Goal: Task Accomplishment & Management: Manage account settings

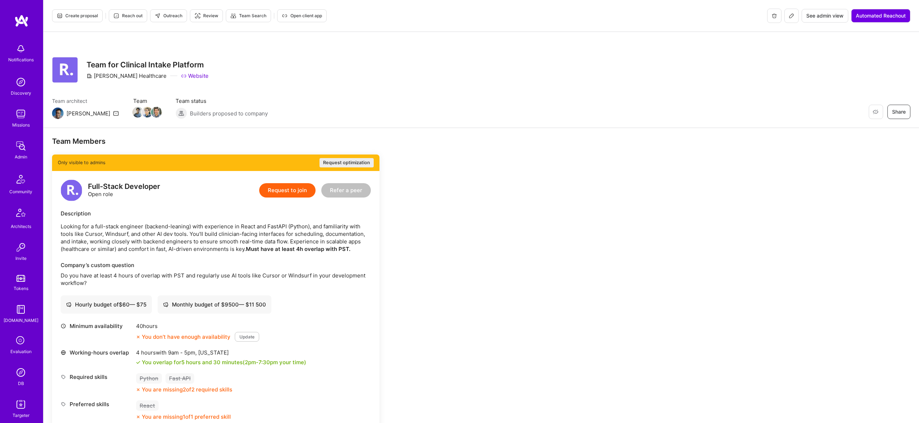
click at [790, 17] on icon at bounding box center [791, 16] width 6 height 6
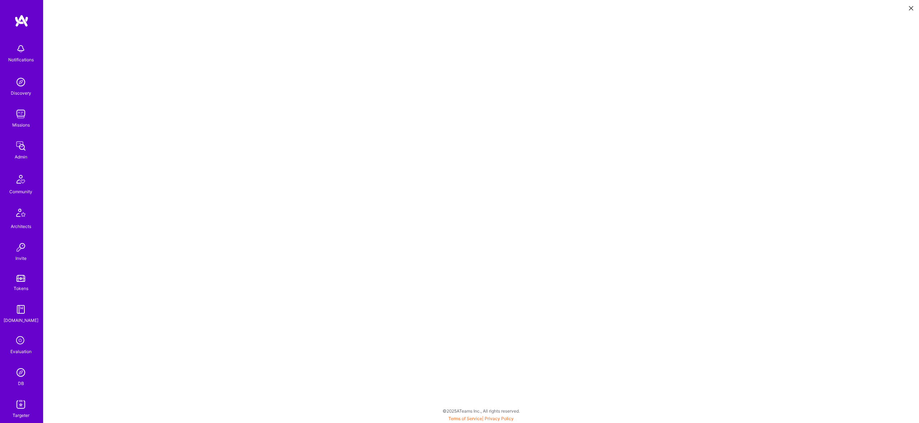
scroll to position [1, 0]
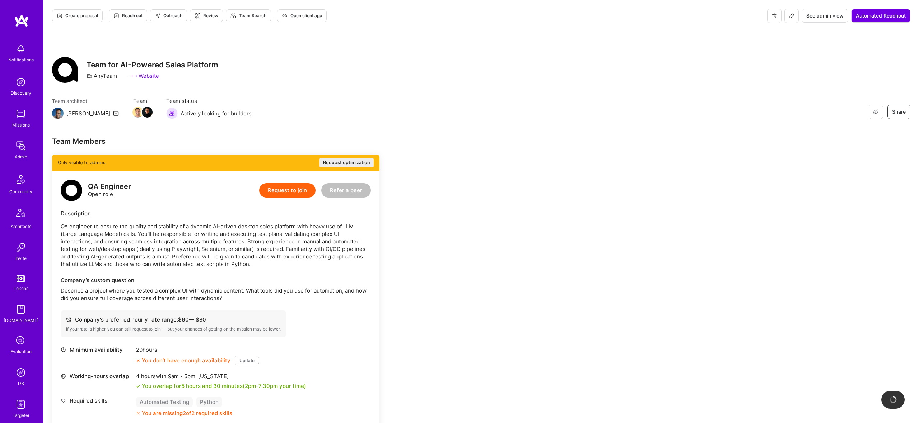
click at [791, 15] on icon at bounding box center [791, 16] width 6 height 6
